Goal: Transaction & Acquisition: Purchase product/service

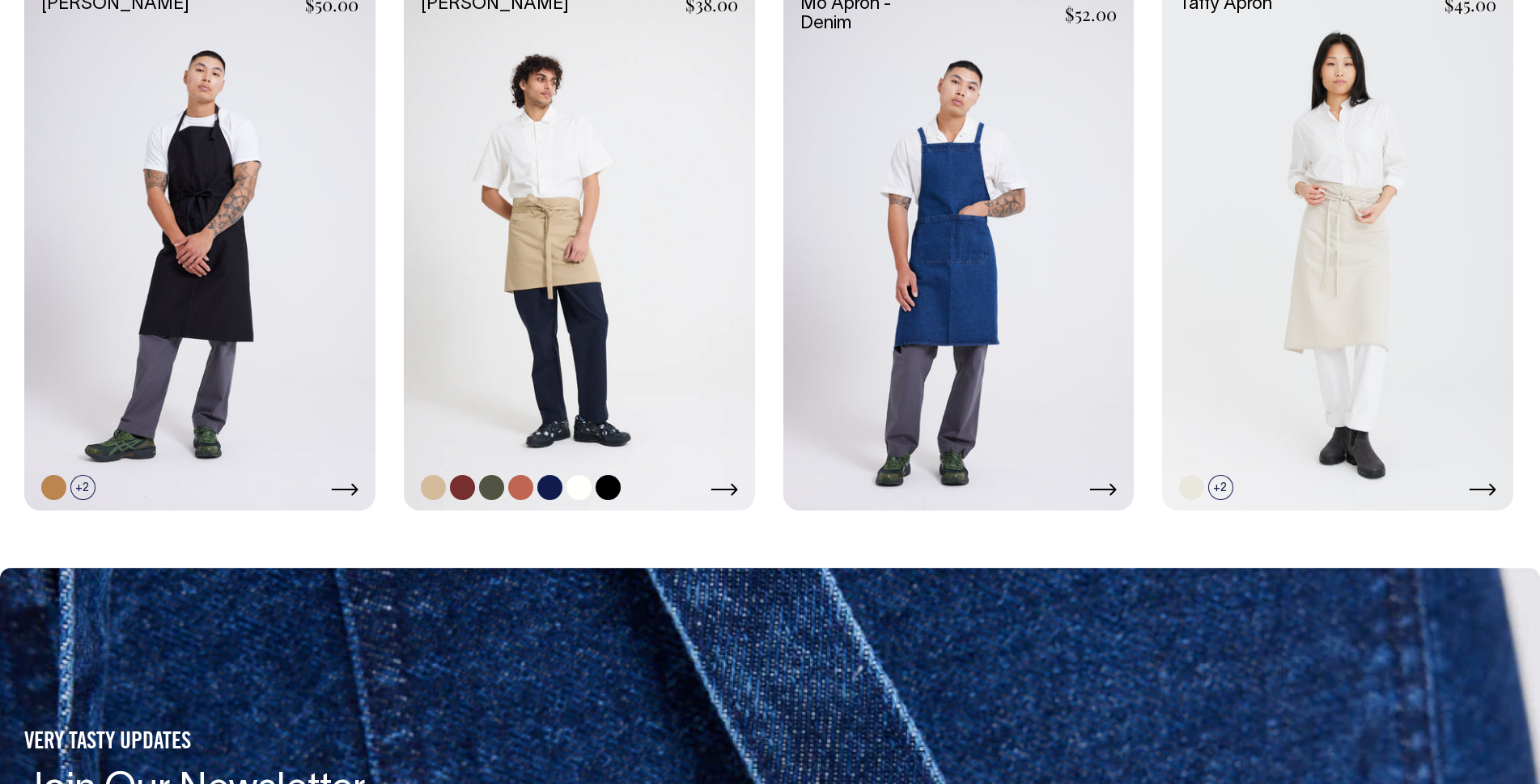
scroll to position [1375, 0]
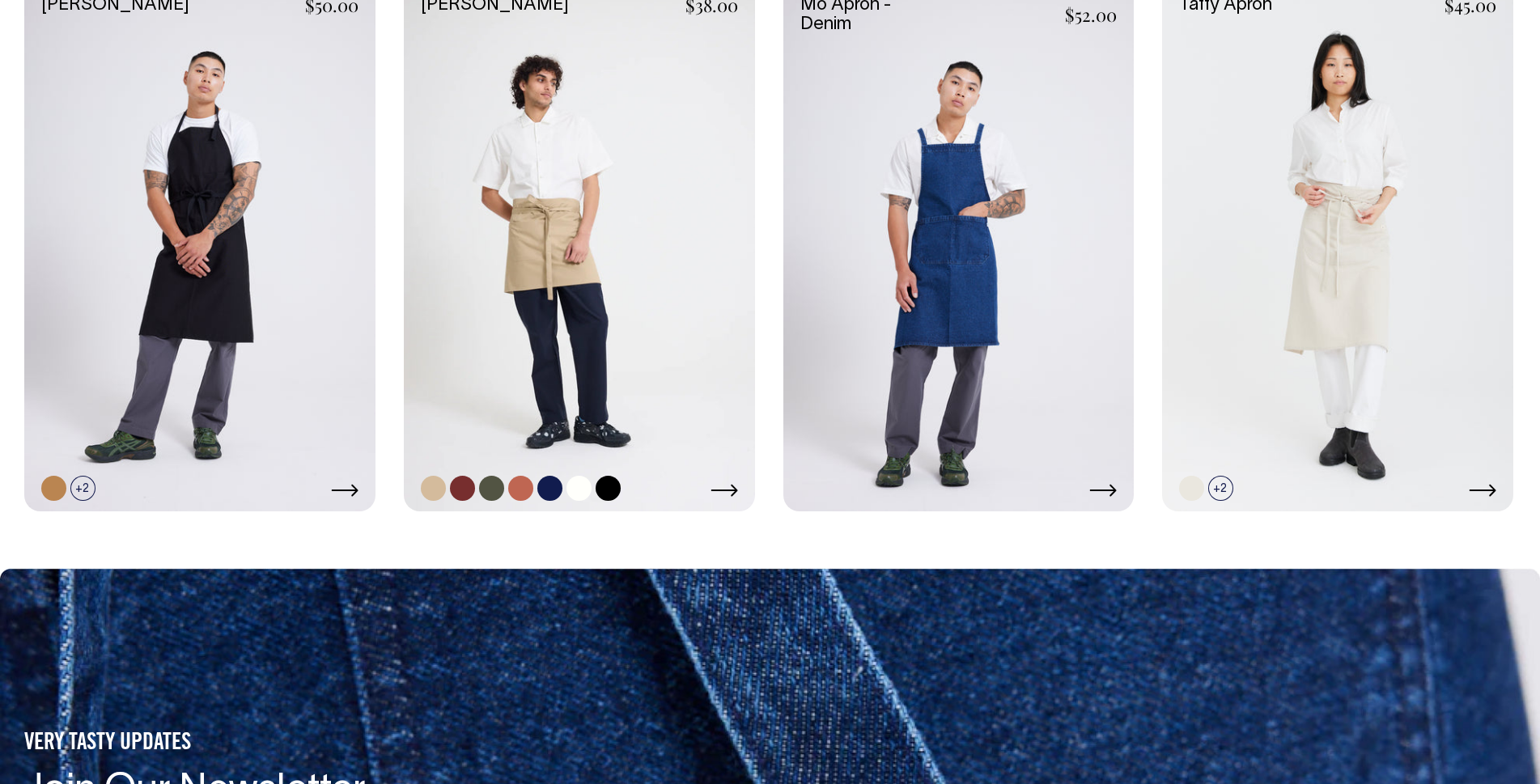
click at [488, 474] on link at bounding box center [579, 247] width 351 height 526
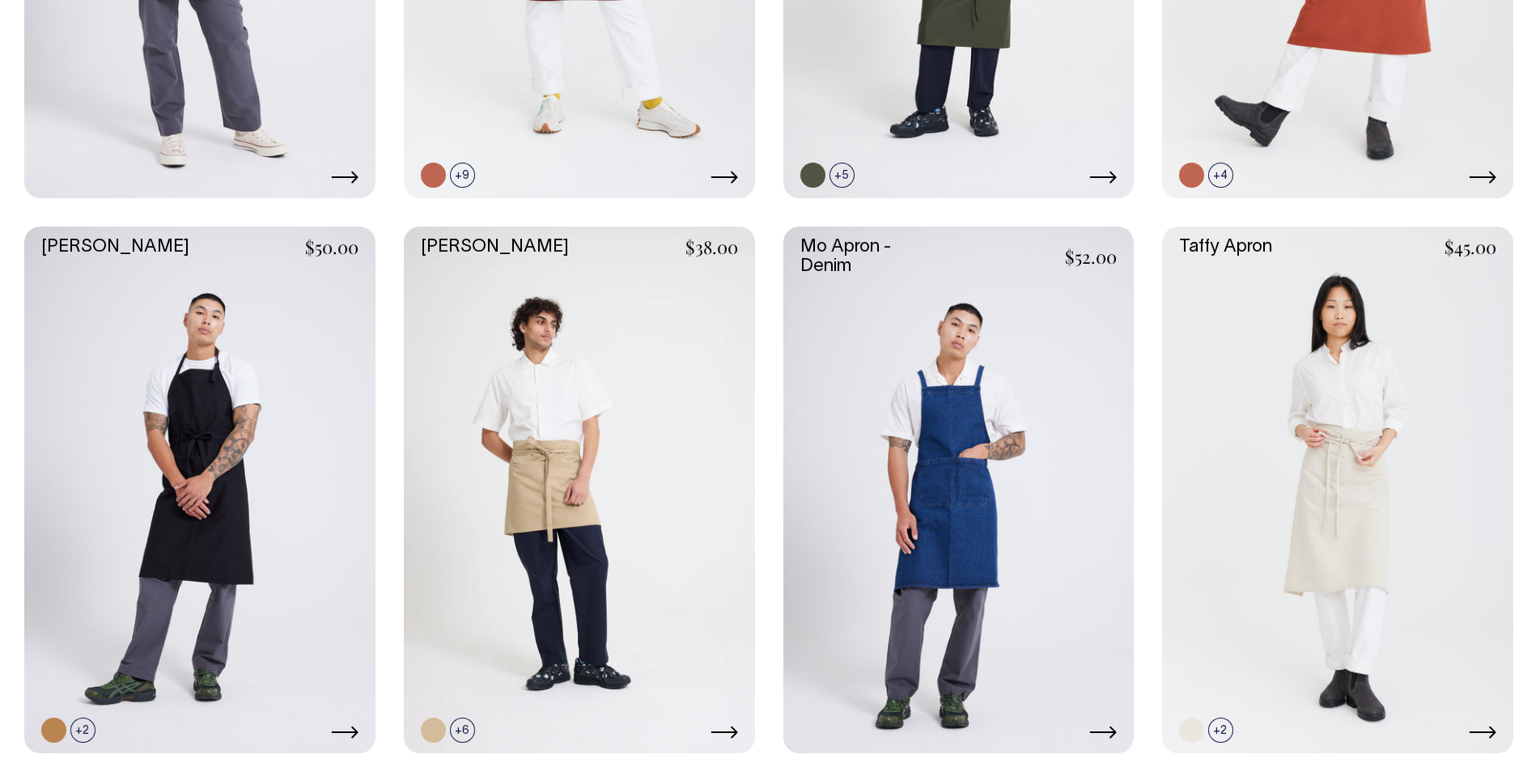
scroll to position [1132, 0]
click at [1227, 734] on link at bounding box center [1220, 730] width 25 height 25
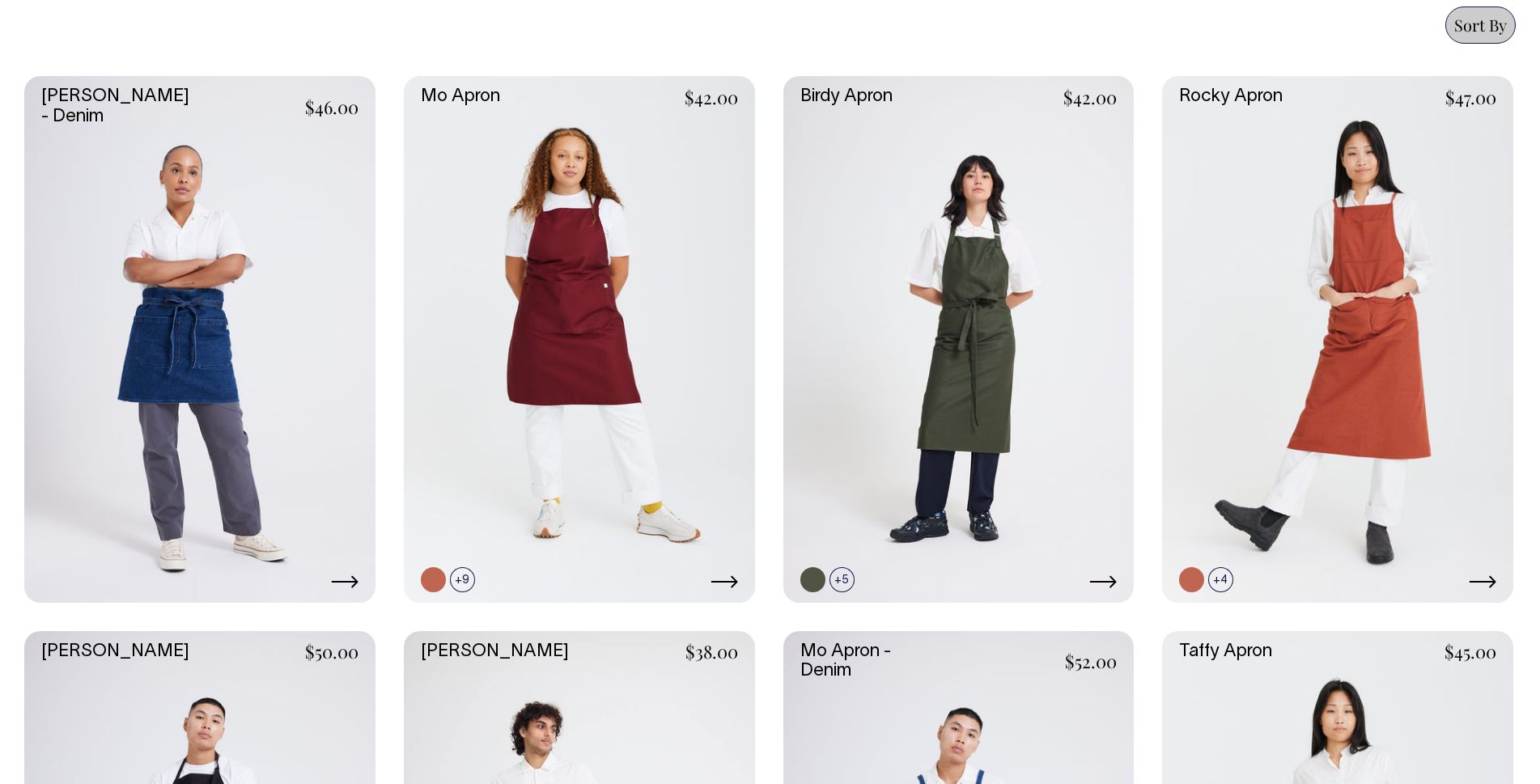
scroll to position [728, 0]
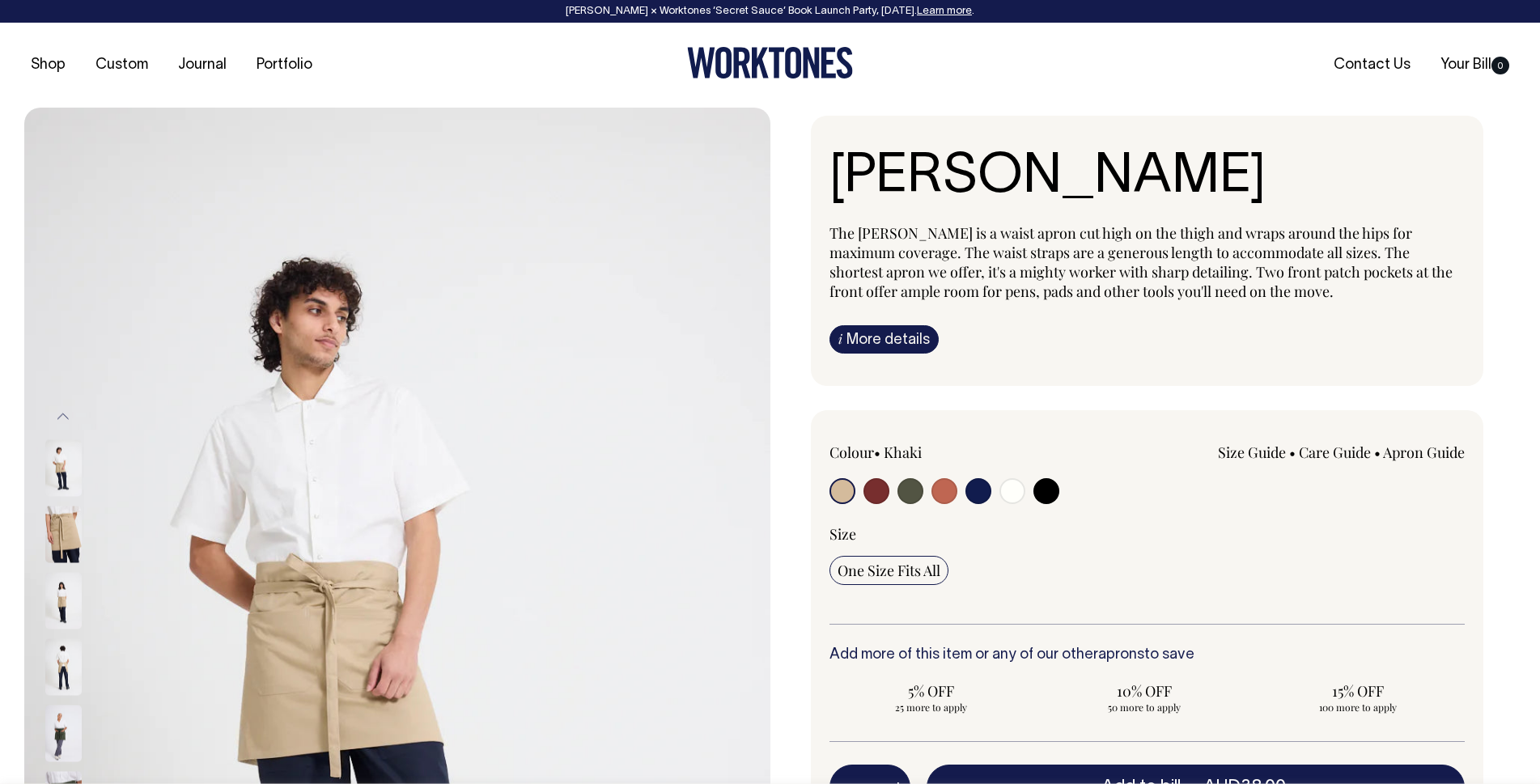
click at [913, 497] on input "radio" at bounding box center [910, 491] width 26 height 26
radio input "true"
select select "Olive"
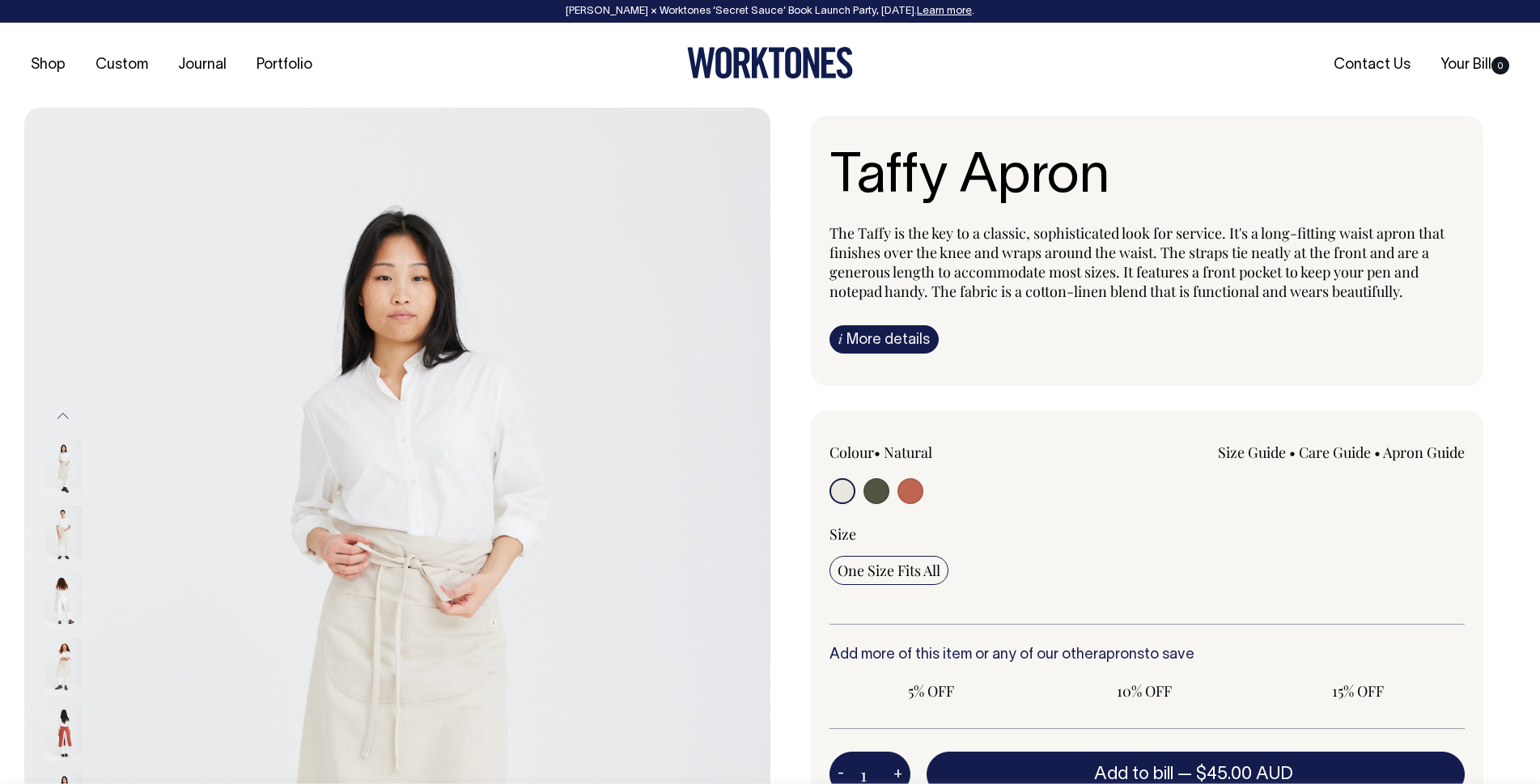
radio input "true"
select select "Olive"
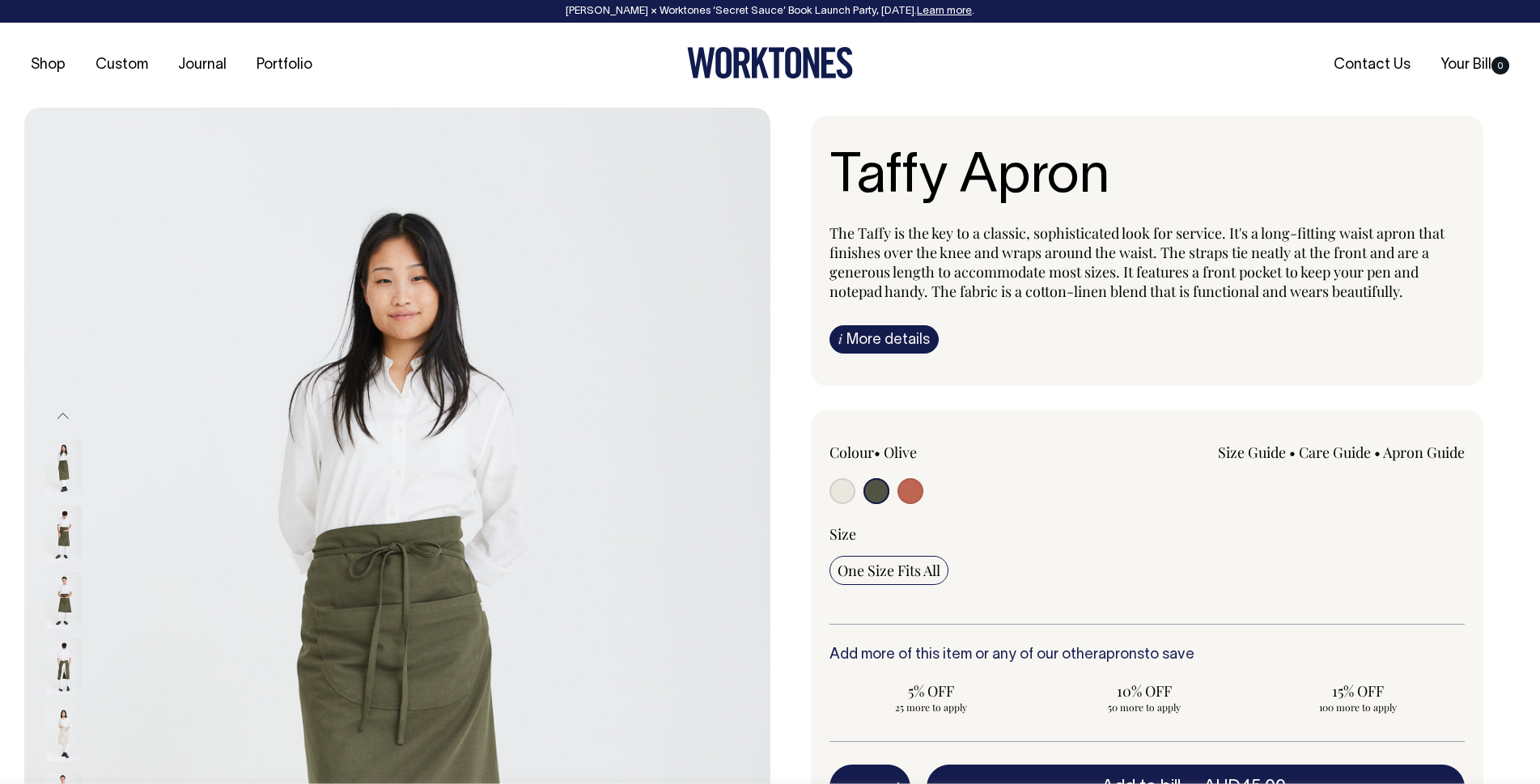
click at [878, 487] on input "radio" at bounding box center [876, 491] width 26 height 26
